Goal: Task Accomplishment & Management: Use online tool/utility

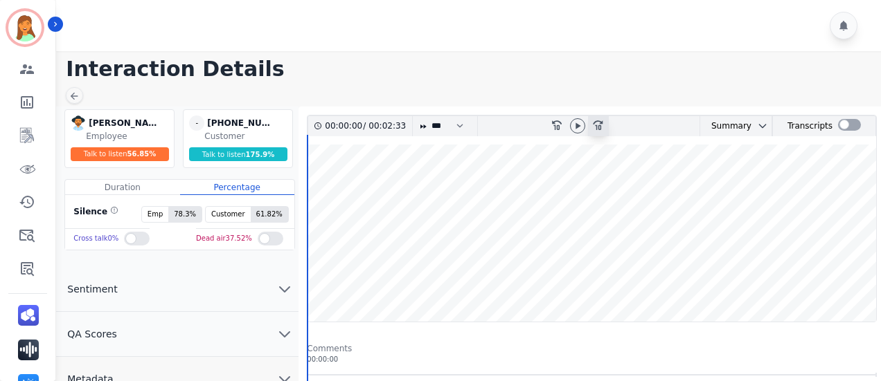
click at [597, 125] on icon at bounding box center [598, 125] width 10 height 10
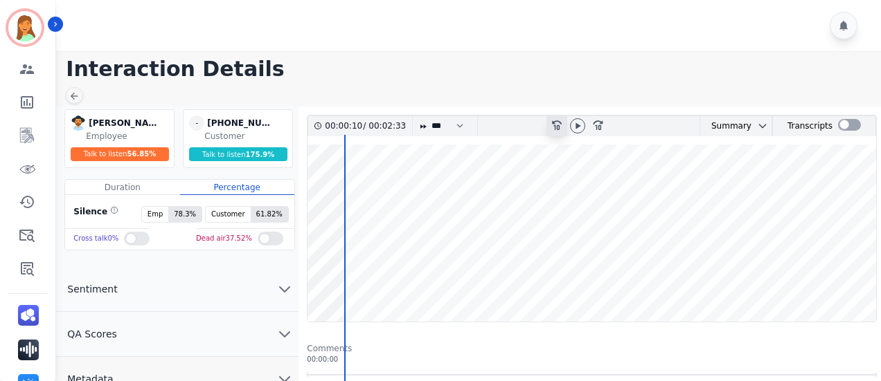
click at [561, 125] on icon "rewind-10" at bounding box center [555, 124] width 11 height 11
click at [577, 125] on icon at bounding box center [577, 126] width 5 height 6
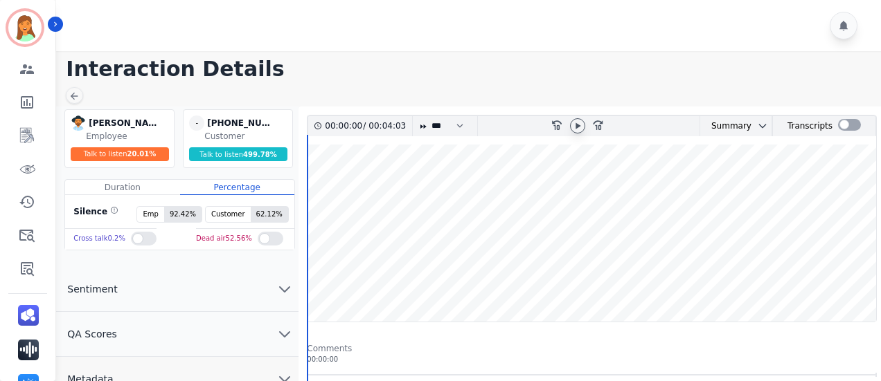
click at [583, 125] on div at bounding box center [577, 125] width 15 height 15
click at [579, 125] on icon at bounding box center [577, 126] width 5 height 6
click at [658, 277] on wave at bounding box center [591, 233] width 568 height 177
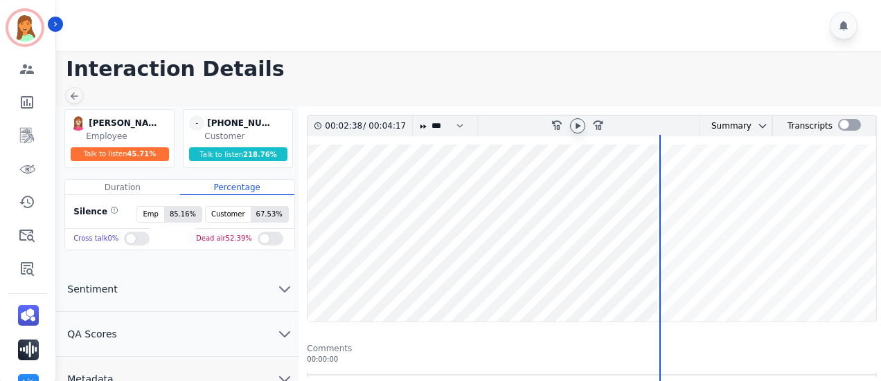
click at [575, 123] on icon at bounding box center [577, 126] width 5 height 6
click at [572, 125] on icon at bounding box center [577, 125] width 11 height 11
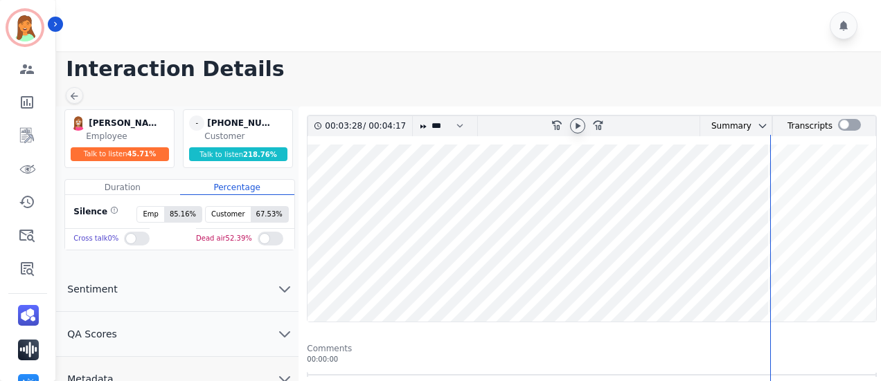
click at [577, 129] on icon at bounding box center [577, 125] width 11 height 11
click at [573, 127] on icon at bounding box center [577, 125] width 11 height 11
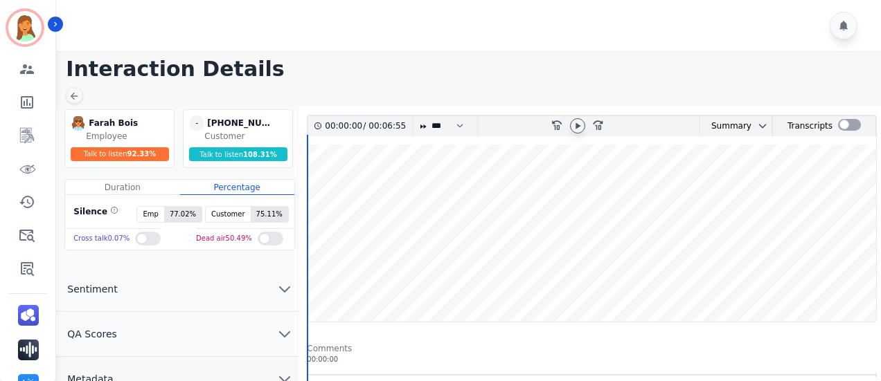
click at [577, 118] on div at bounding box center [577, 125] width 15 height 15
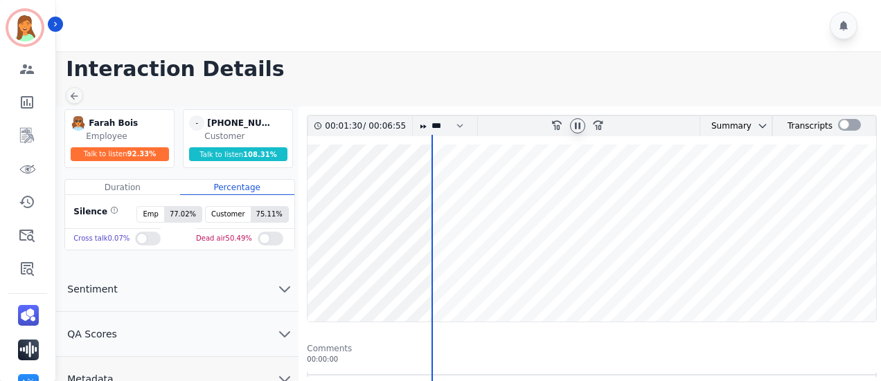
click at [578, 123] on icon at bounding box center [578, 126] width 6 height 6
click at [575, 125] on icon at bounding box center [577, 125] width 11 height 11
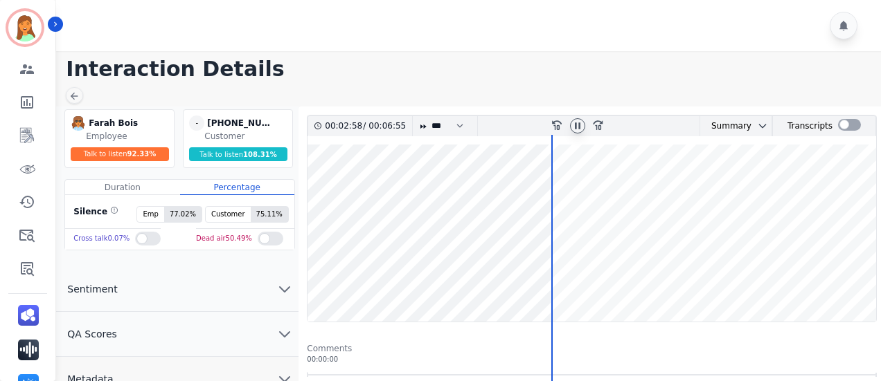
click at [566, 280] on wave at bounding box center [591, 233] width 568 height 177
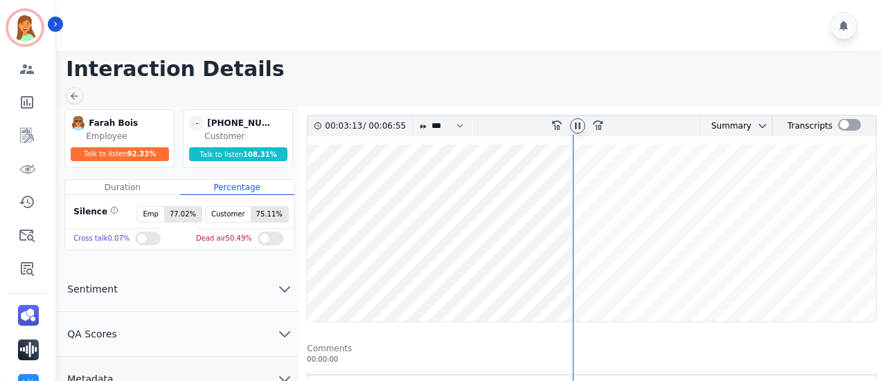
click at [576, 126] on icon at bounding box center [578, 126] width 6 height 6
click at [580, 129] on icon at bounding box center [577, 125] width 11 height 11
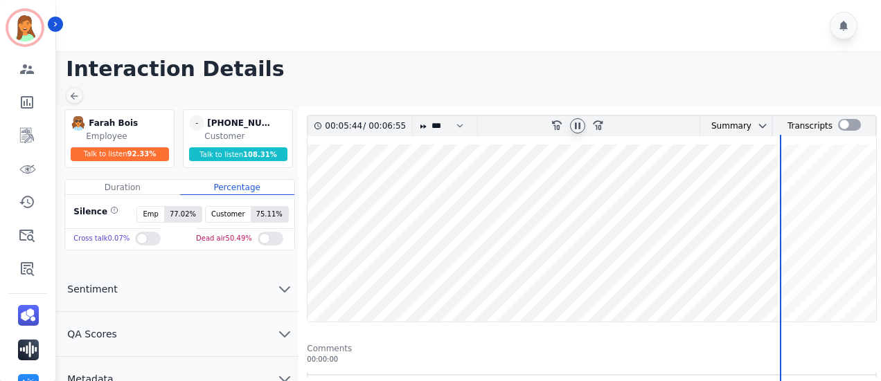
click at [579, 128] on icon at bounding box center [578, 126] width 6 height 6
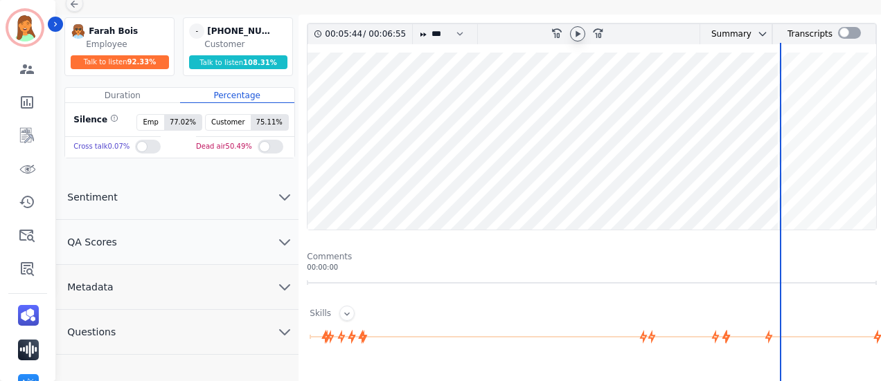
click at [194, 287] on button "Metadata" at bounding box center [177, 287] width 242 height 45
click at [575, 36] on icon at bounding box center [577, 33] width 11 height 11
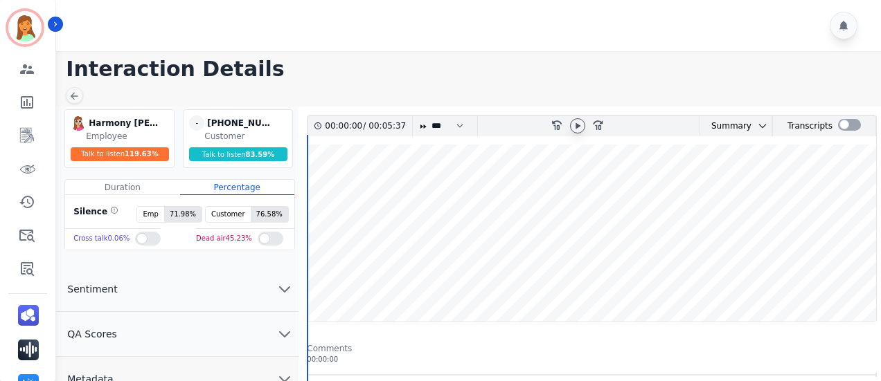
click at [573, 128] on icon at bounding box center [577, 125] width 11 height 11
click at [575, 128] on icon at bounding box center [577, 125] width 11 height 11
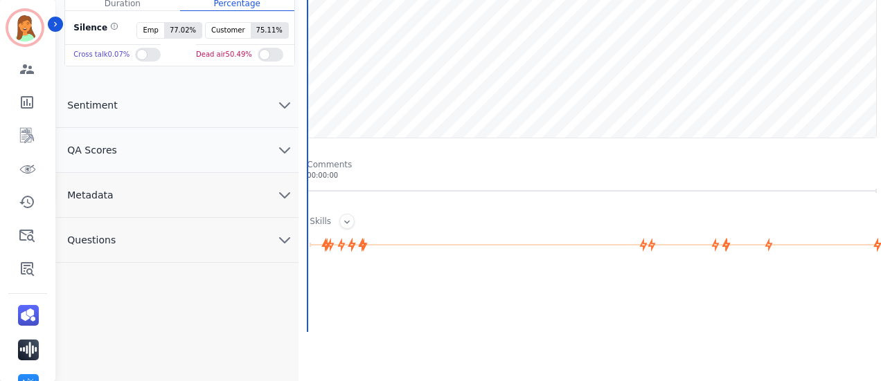
click at [174, 199] on button "Metadata" at bounding box center [177, 195] width 242 height 45
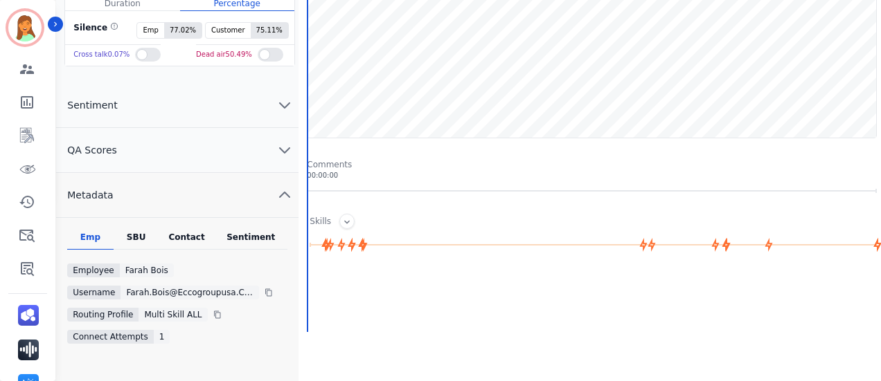
click at [194, 233] on div "Contact" at bounding box center [186, 241] width 55 height 18
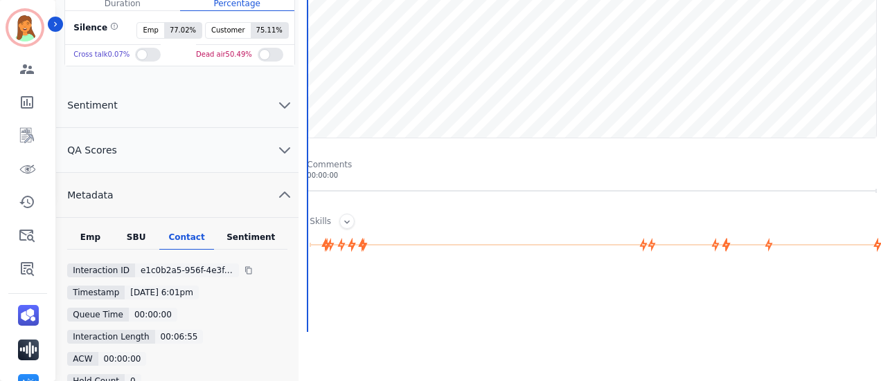
scroll to position [0, 0]
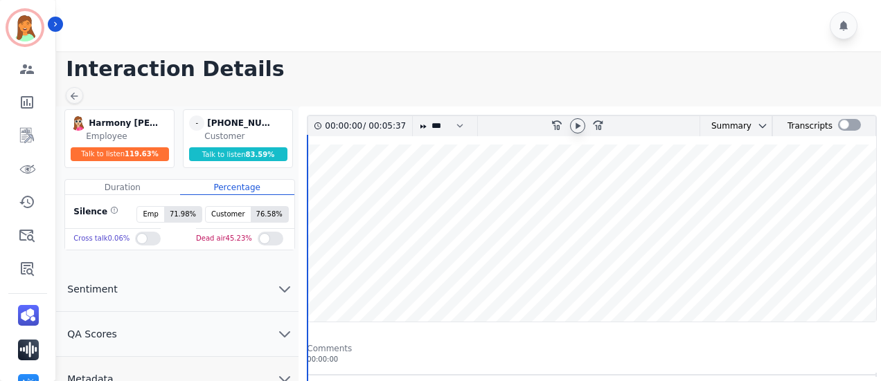
click at [578, 125] on icon at bounding box center [577, 126] width 5 height 6
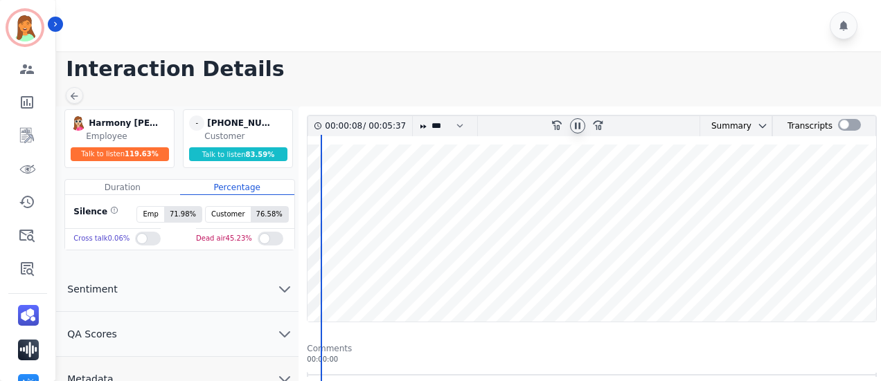
click at [577, 129] on icon at bounding box center [577, 125] width 11 height 11
click at [576, 127] on icon at bounding box center [577, 126] width 5 height 6
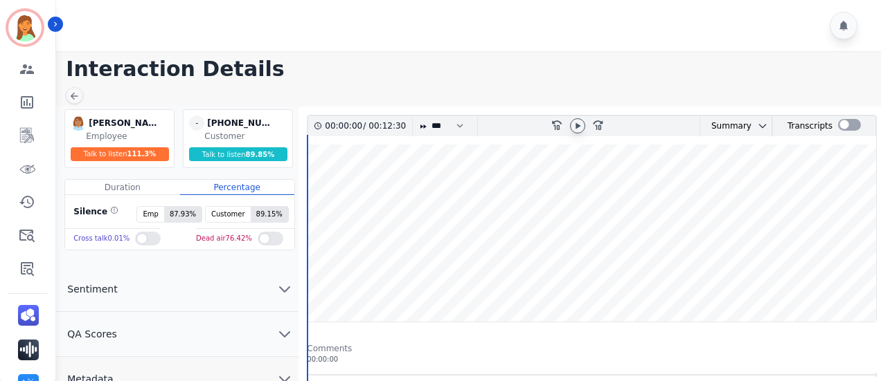
click at [579, 121] on icon at bounding box center [577, 125] width 11 height 11
click at [637, 277] on wave at bounding box center [591, 233] width 568 height 177
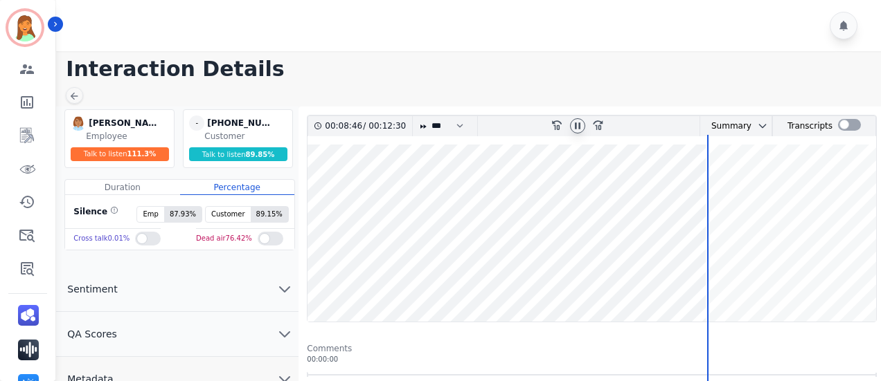
click at [582, 125] on icon at bounding box center [577, 125] width 11 height 11
click at [577, 124] on icon at bounding box center [577, 126] width 5 height 6
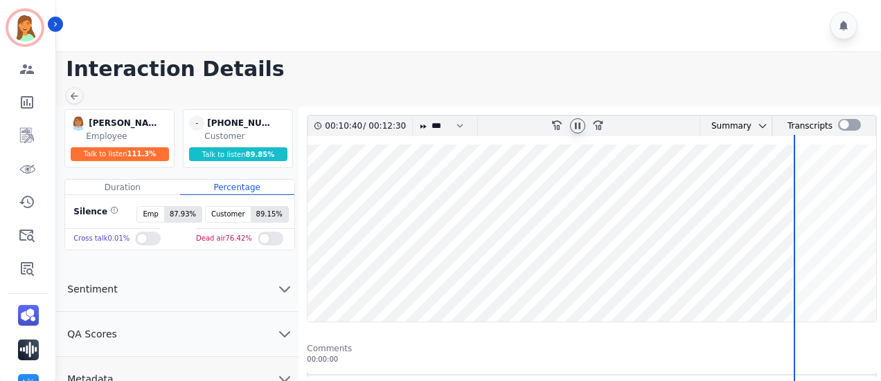
click at [804, 278] on wave at bounding box center [591, 233] width 568 height 177
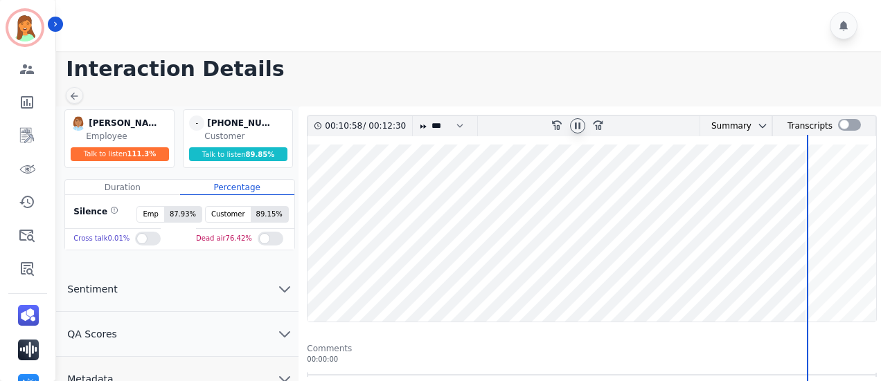
click at [840, 278] on wave at bounding box center [591, 233] width 568 height 177
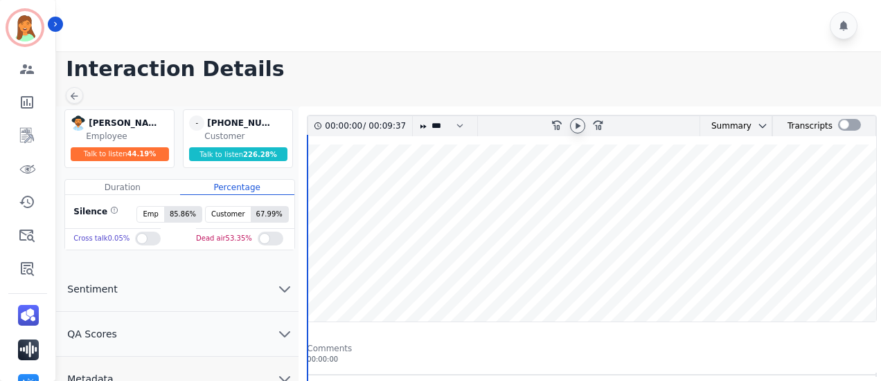
click at [576, 129] on icon at bounding box center [577, 125] width 11 height 11
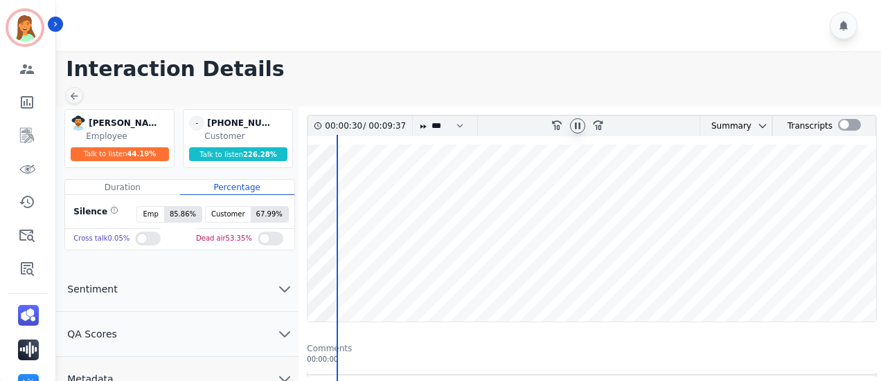
click at [573, 127] on icon at bounding box center [577, 125] width 11 height 11
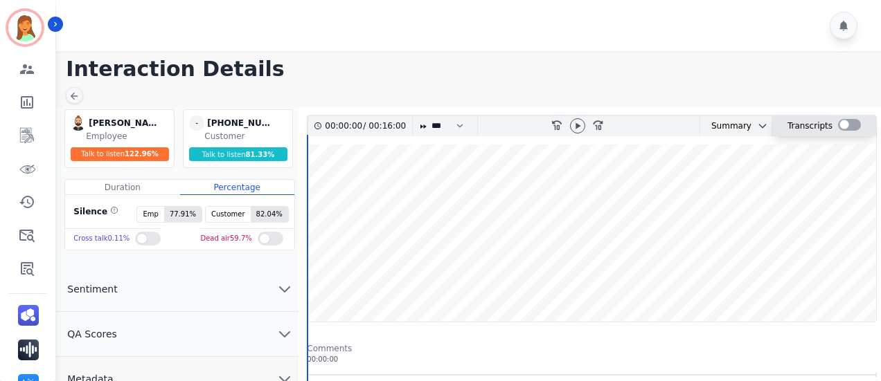
click at [846, 123] on div at bounding box center [849, 125] width 23 height 12
